Goal: Check status: Check status

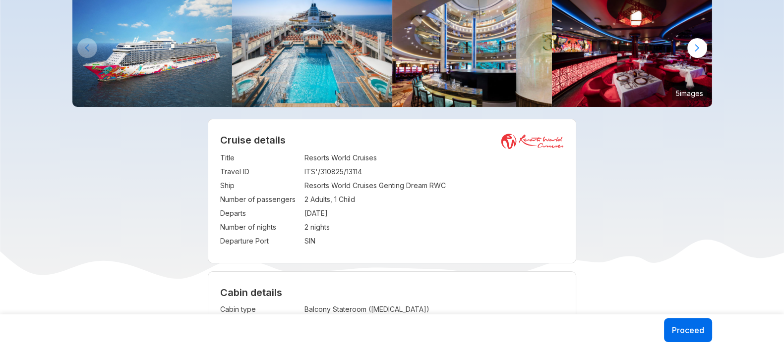
scroll to position [76, 0]
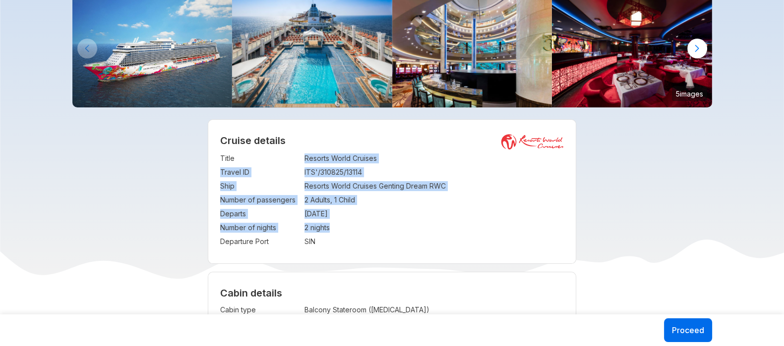
drag, startPoint x: 305, startPoint y: 160, endPoint x: 345, endPoint y: 230, distance: 81.0
click at [345, 230] on tbody "Title : Resorts World Cruises Travel ID : ITS'/310825/13114 Ship : Resorts Worl…" at bounding box center [391, 200] width 343 height 97
click at [345, 230] on td "2 nights" at bounding box center [433, 228] width 259 height 14
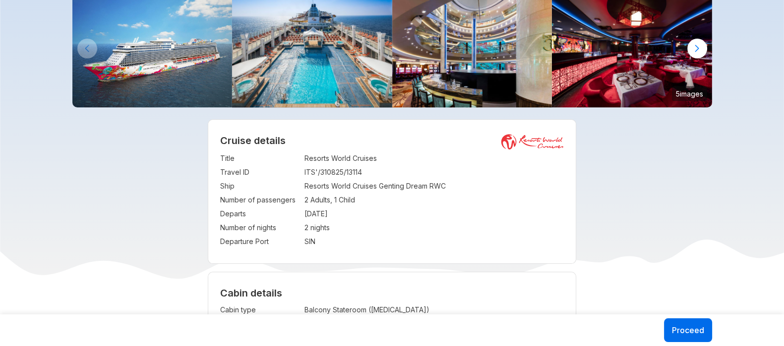
click at [346, 240] on td "SIN" at bounding box center [433, 242] width 259 height 14
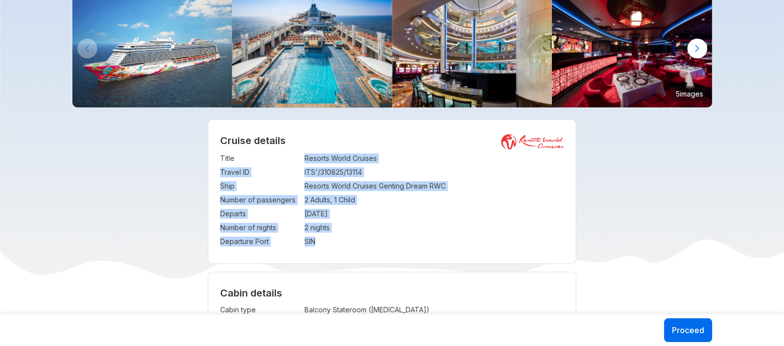
drag, startPoint x: 304, startPoint y: 159, endPoint x: 346, endPoint y: 238, distance: 89.8
click at [346, 238] on tbody "Title : Resorts World Cruises Travel ID : ITS'/310825/13114 Ship : Resorts Worl…" at bounding box center [391, 200] width 343 height 97
click at [346, 238] on td "SIN" at bounding box center [433, 242] width 259 height 14
drag, startPoint x: 303, startPoint y: 156, endPoint x: 357, endPoint y: 236, distance: 96.9
click at [357, 236] on tbody "Title : Resorts World Cruises Travel ID : ITS'/310825/13114 Ship : Resorts Worl…" at bounding box center [391, 200] width 343 height 97
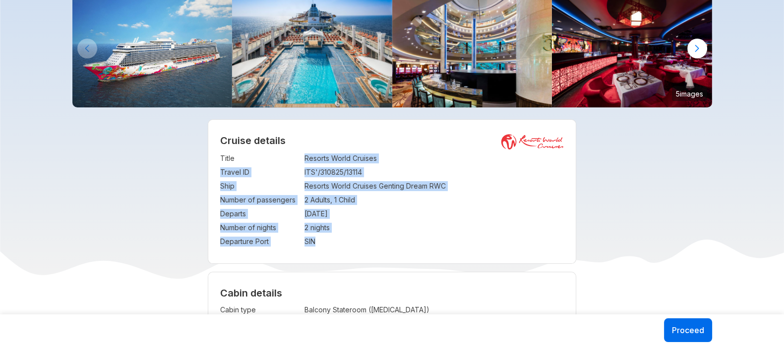
click at [357, 236] on td "SIN" at bounding box center [433, 242] width 259 height 14
